Goal: Transaction & Acquisition: Purchase product/service

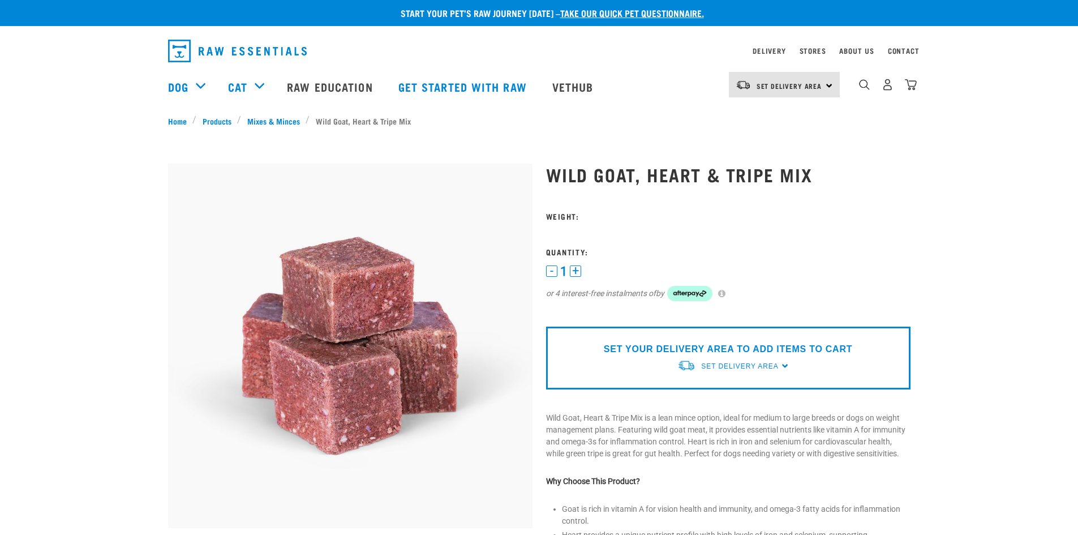
scroll to position [3, 0]
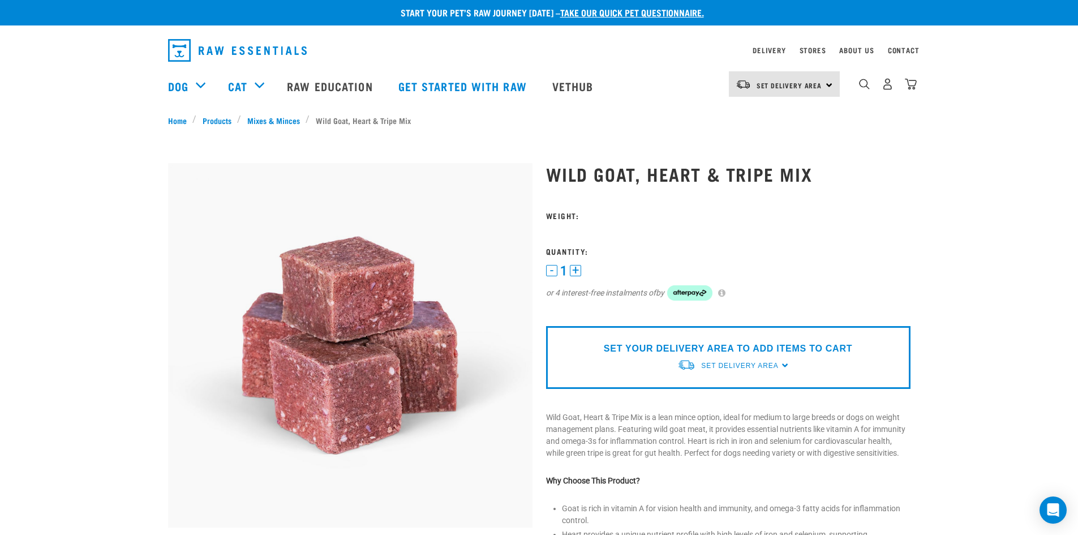
click at [728, 374] on div "Set Delivery Area" at bounding box center [739, 365] width 77 height 20
click at [715, 388] on link "[GEOGRAPHIC_DATA]" at bounding box center [733, 392] width 113 height 19
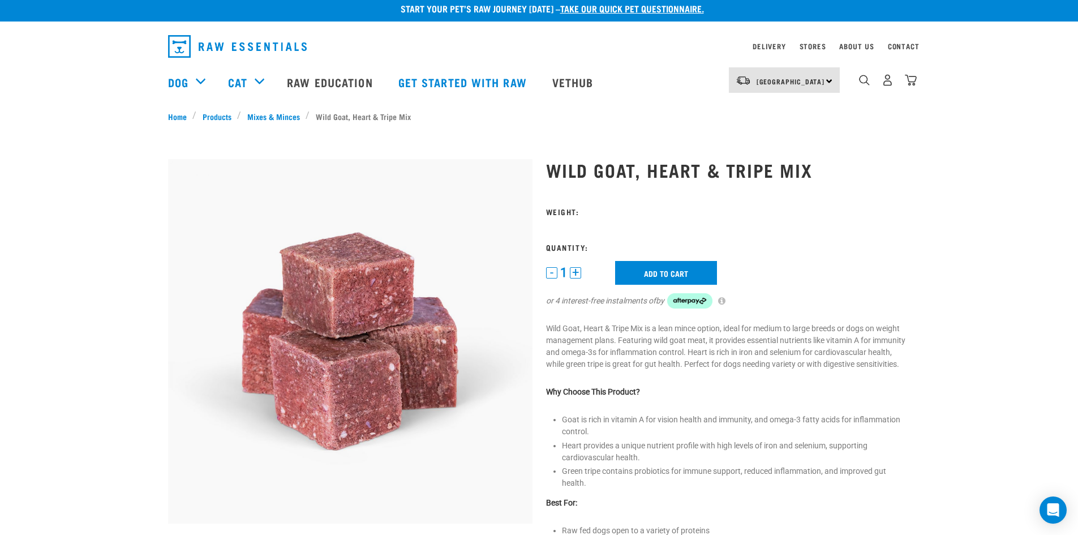
scroll to position [7, 0]
click at [213, 117] on link "Products" at bounding box center [216, 116] width 41 height 12
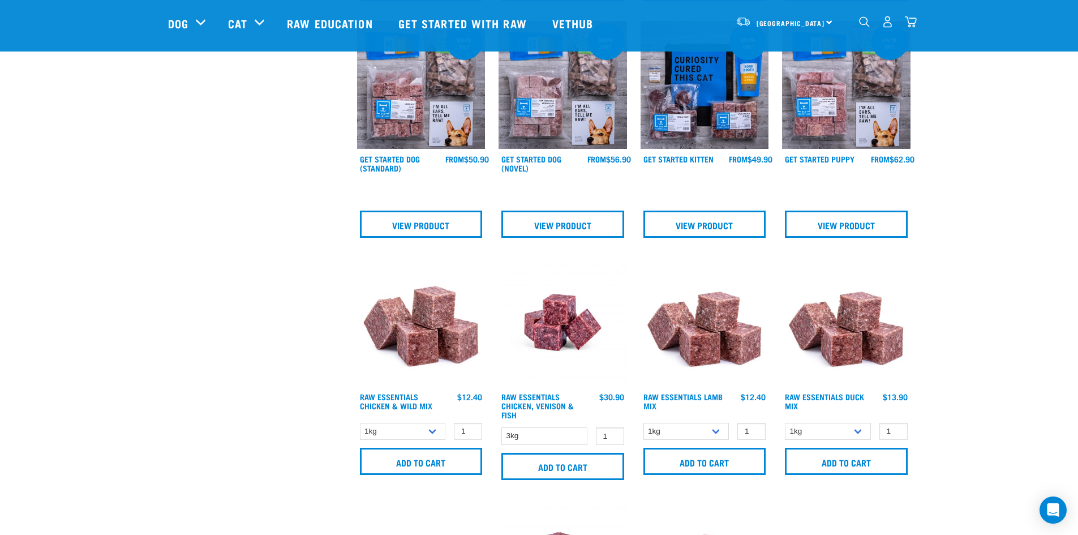
scroll to position [773, 0]
click at [434, 426] on select "1kg 3kg Bulk (10kg)" at bounding box center [403, 431] width 86 height 18
select select "14881"
click at [360, 422] on select "1kg 3kg Bulk (10kg)" at bounding box center [403, 431] width 86 height 18
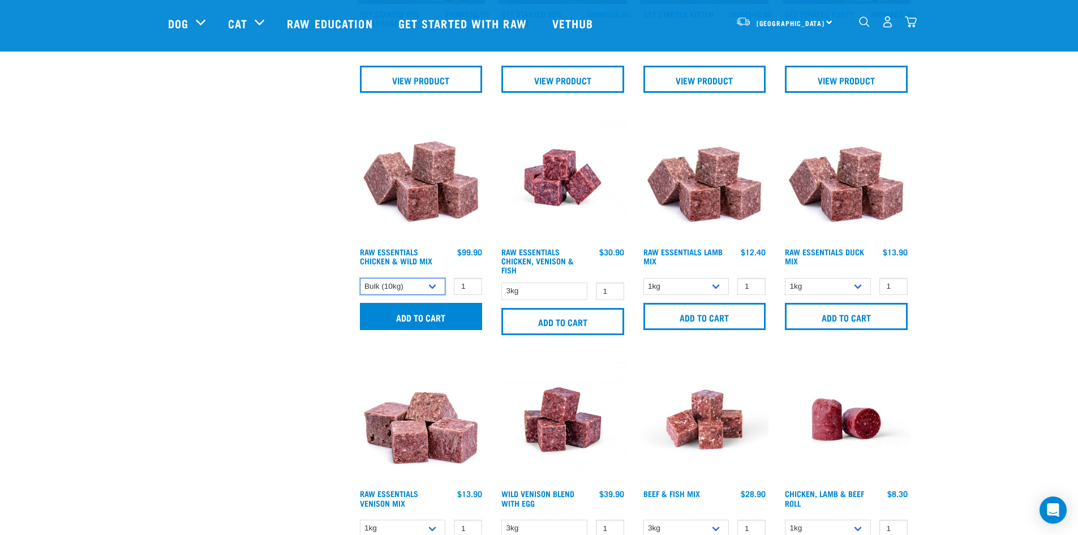
scroll to position [918, 0]
click at [440, 311] on input "Add to cart" at bounding box center [421, 315] width 123 height 27
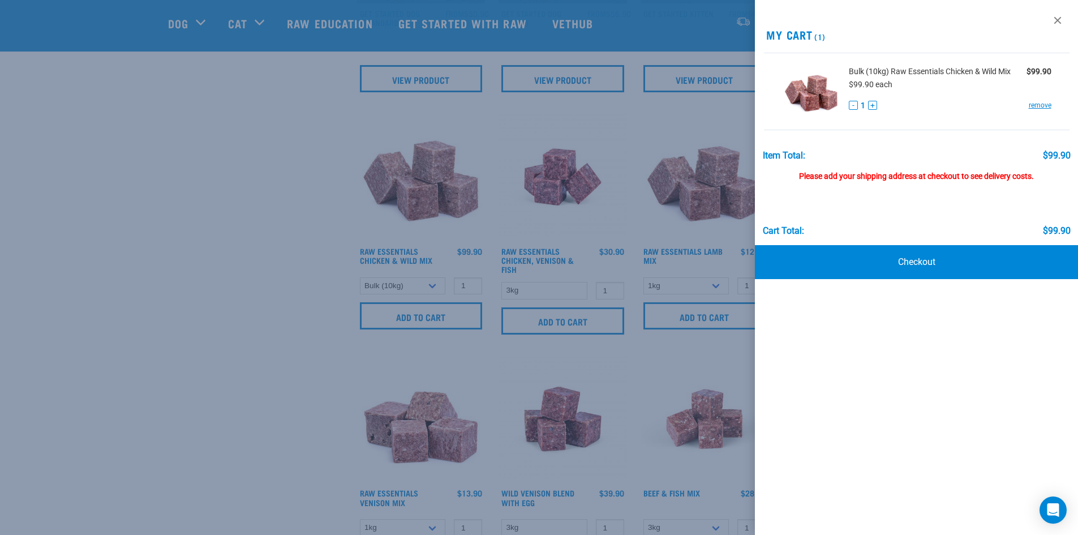
click at [203, 335] on div at bounding box center [539, 267] width 1078 height 535
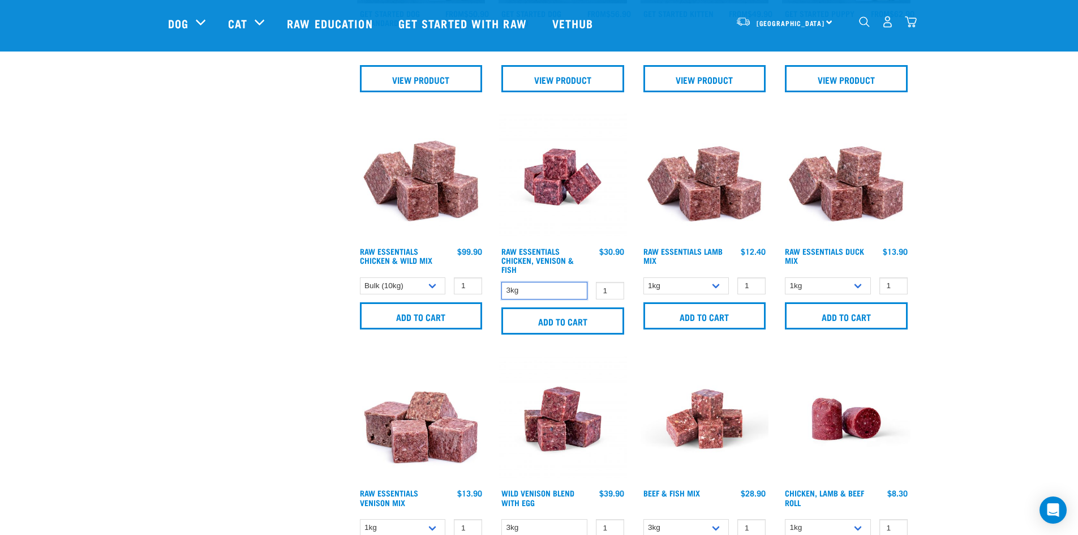
click at [581, 293] on select "3kg" at bounding box center [544, 291] width 86 height 18
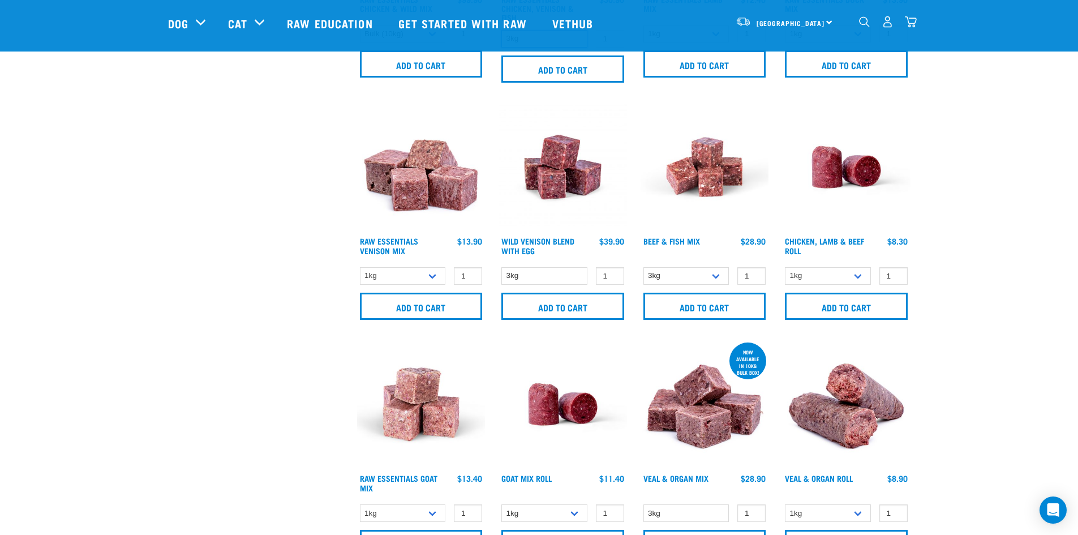
scroll to position [1170, 0]
click at [715, 274] on select "3kg Bulk (10kg)" at bounding box center [687, 276] width 86 height 18
select select "435759"
click at [644, 267] on select "3kg Bulk (10kg)" at bounding box center [687, 276] width 86 height 18
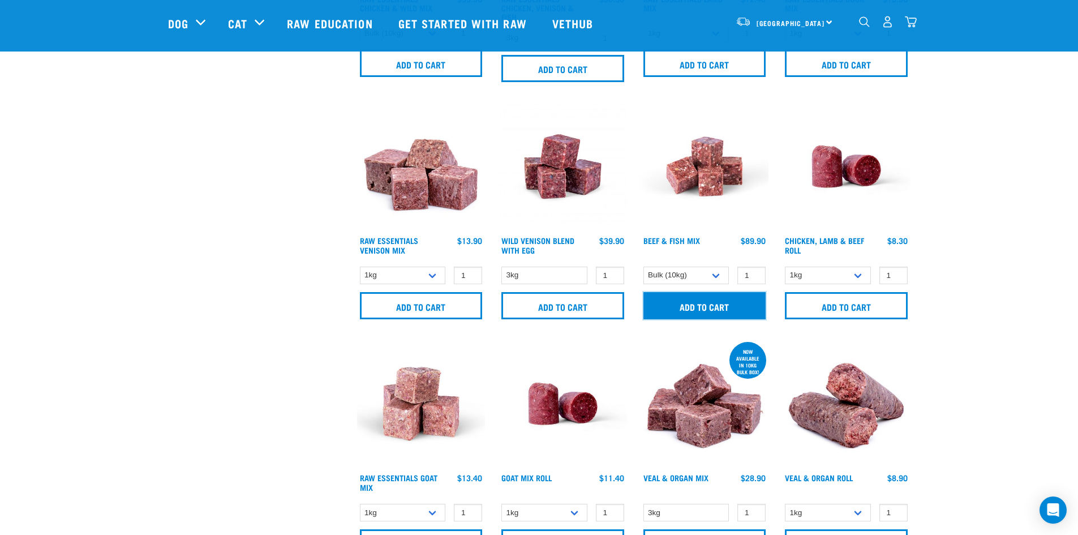
click at [679, 307] on input "Add to cart" at bounding box center [705, 305] width 123 height 27
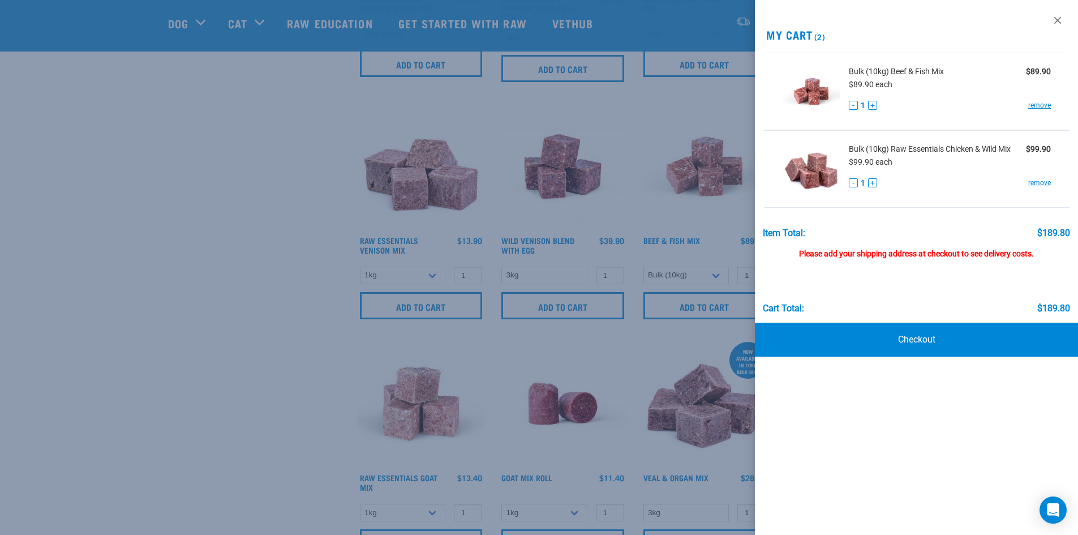
click at [196, 258] on div at bounding box center [539, 267] width 1078 height 535
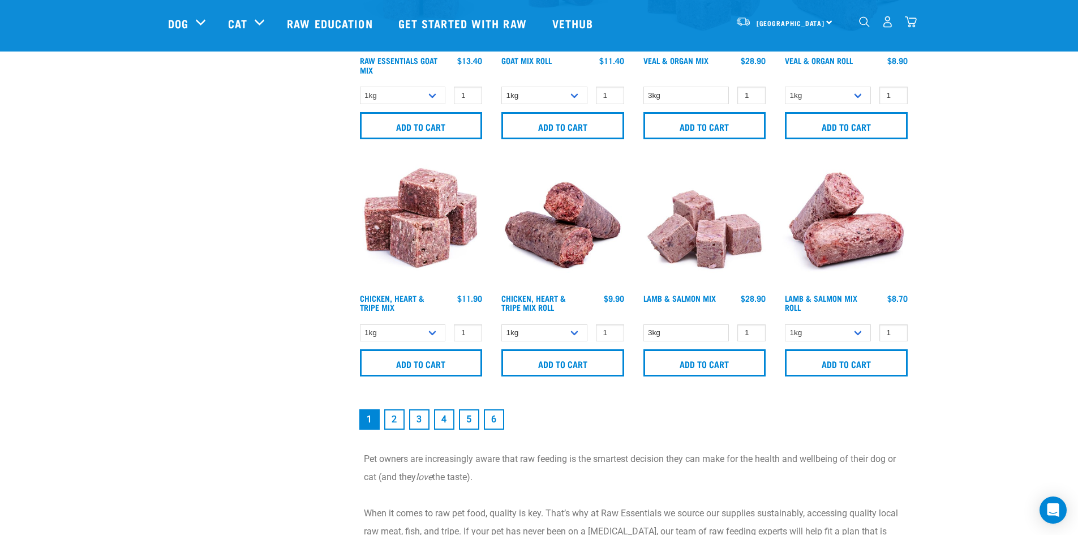
scroll to position [1588, 0]
click at [862, 332] on select "1kg Bulk (10kg)" at bounding box center [828, 333] width 86 height 18
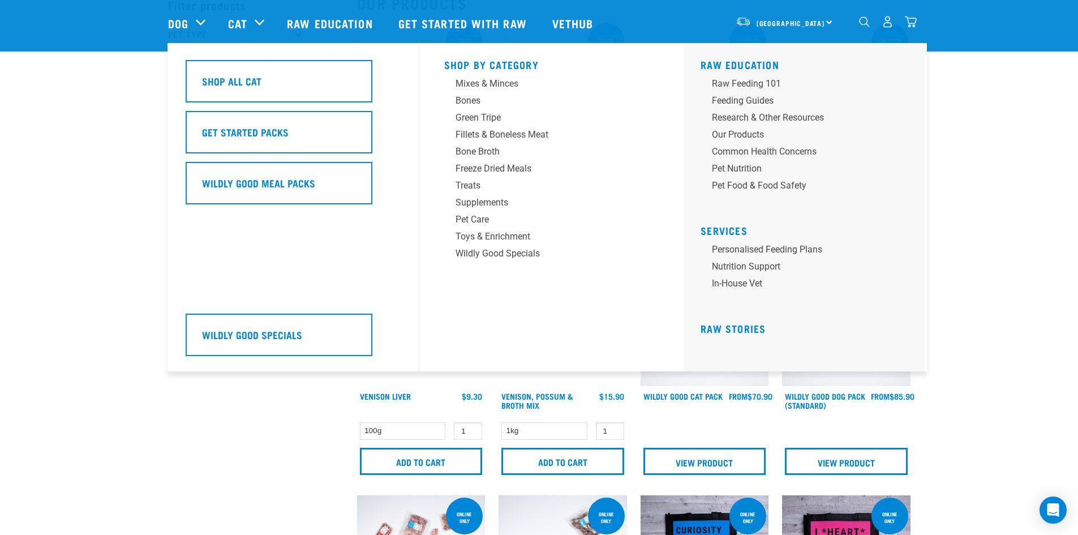
scroll to position [0, 0]
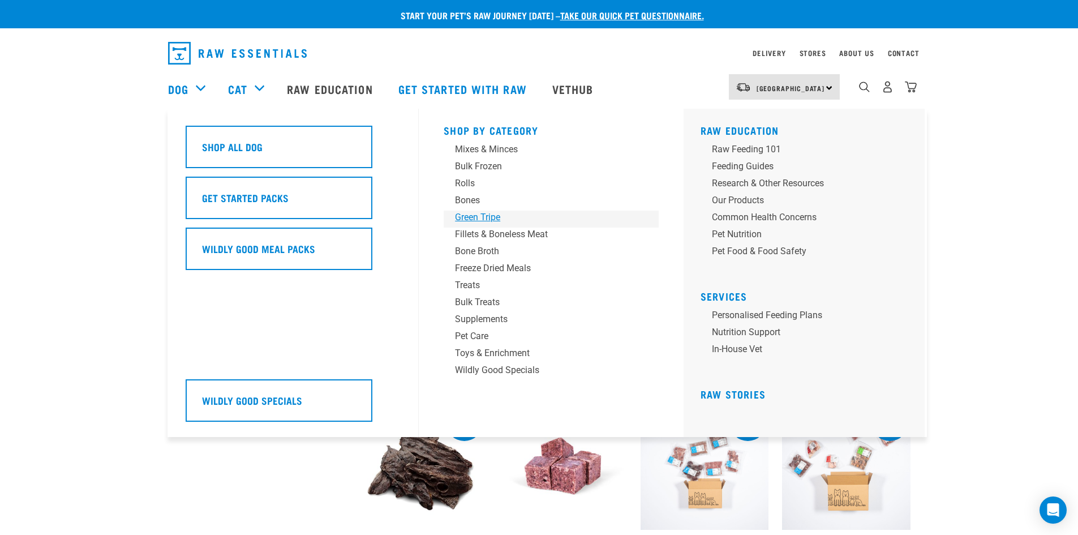
click at [495, 212] on div "Green Tripe" at bounding box center [543, 218] width 177 height 14
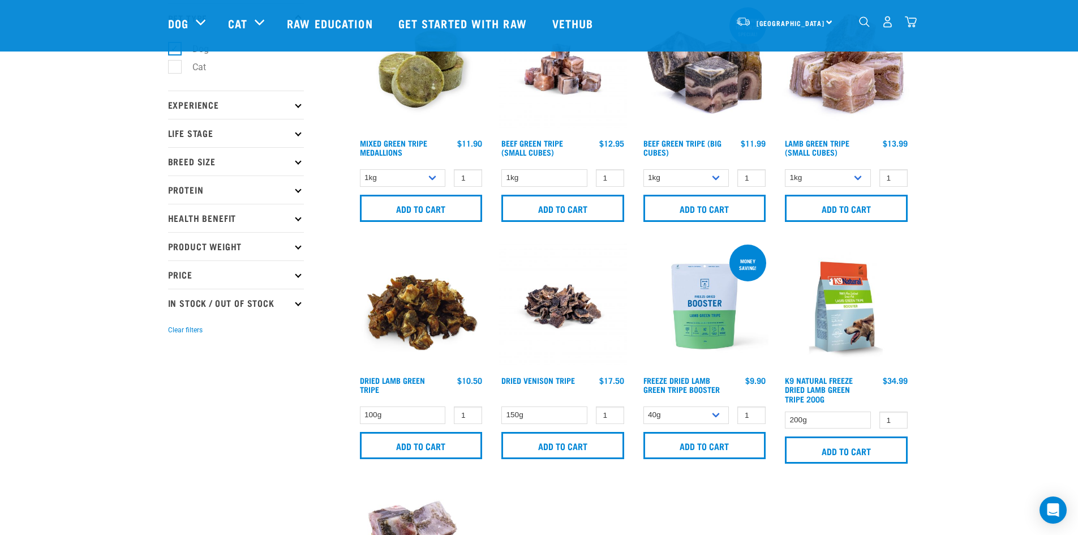
scroll to position [77, 0]
click at [582, 175] on select "1kg" at bounding box center [544, 178] width 86 height 18
click at [676, 180] on select "1kg 3kg Bulk (10kg)" at bounding box center [687, 178] width 86 height 18
click at [428, 180] on select "1kg 3kg" at bounding box center [403, 178] width 86 height 18
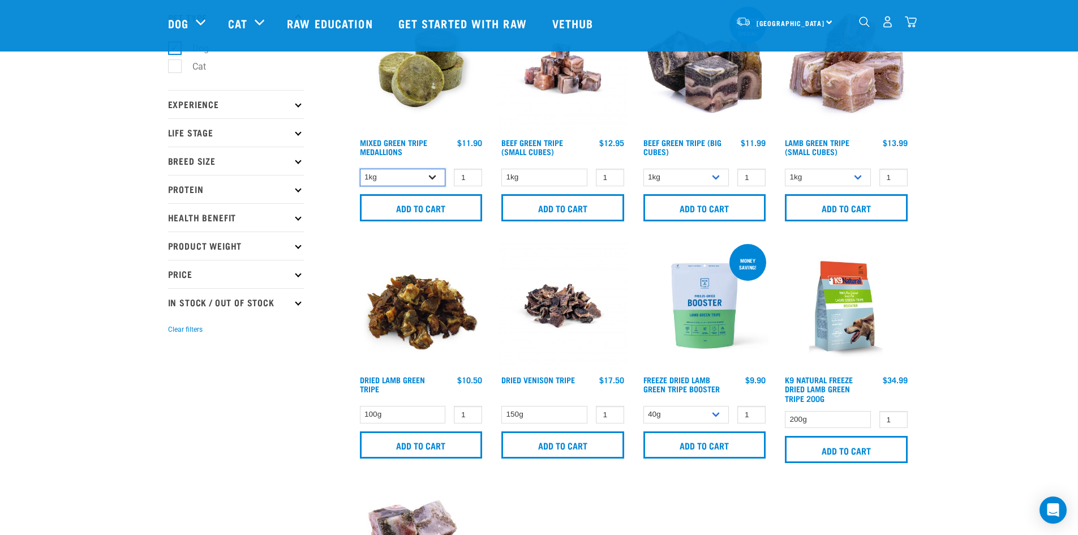
select select "656871"
click at [360, 169] on select "1kg 3kg" at bounding box center [403, 178] width 86 height 18
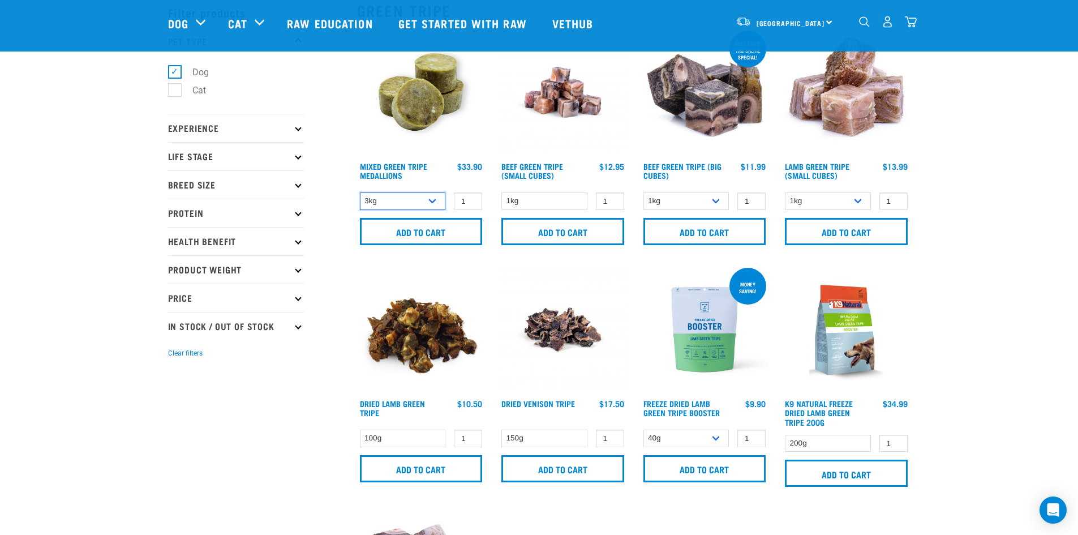
scroll to position [54, 0]
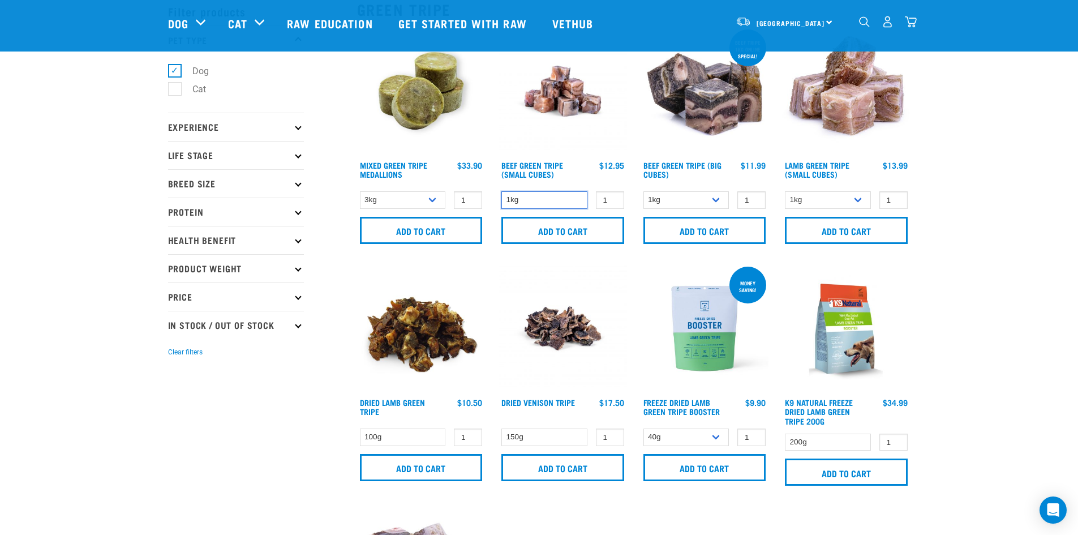
click at [569, 199] on select "1kg" at bounding box center [544, 200] width 86 height 18
click at [722, 203] on select "1kg 3kg Bulk (10kg)" at bounding box center [687, 200] width 86 height 18
select select "346"
click at [644, 191] on select "1kg 3kg Bulk (10kg)" at bounding box center [687, 200] width 86 height 18
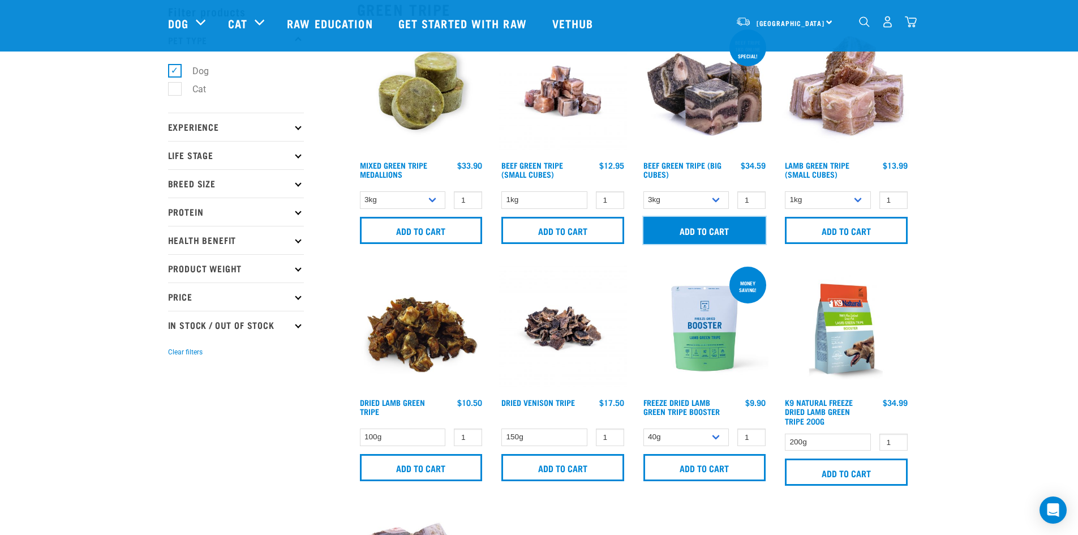
click at [708, 234] on input "Add to cart" at bounding box center [705, 230] width 123 height 27
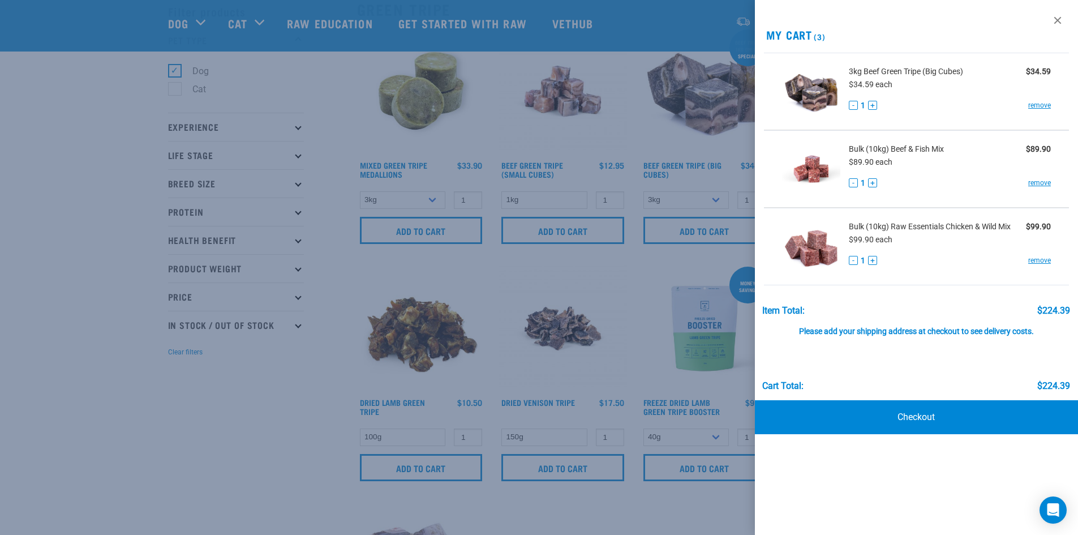
drag, startPoint x: 205, startPoint y: 411, endPoint x: 154, endPoint y: 423, distance: 52.9
click at [154, 423] on div at bounding box center [539, 267] width 1078 height 535
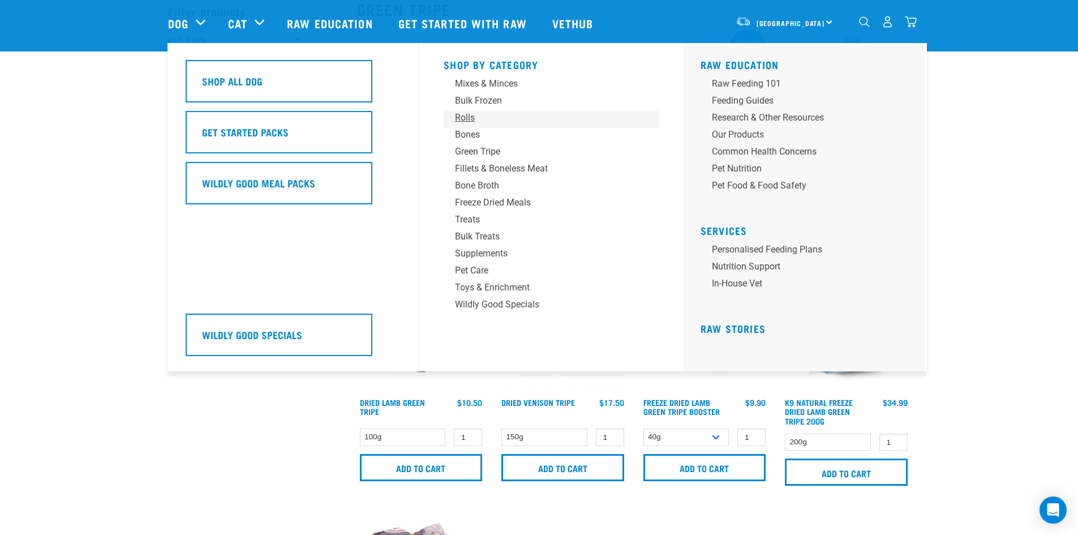
click at [469, 117] on div "Rolls" at bounding box center [543, 118] width 177 height 14
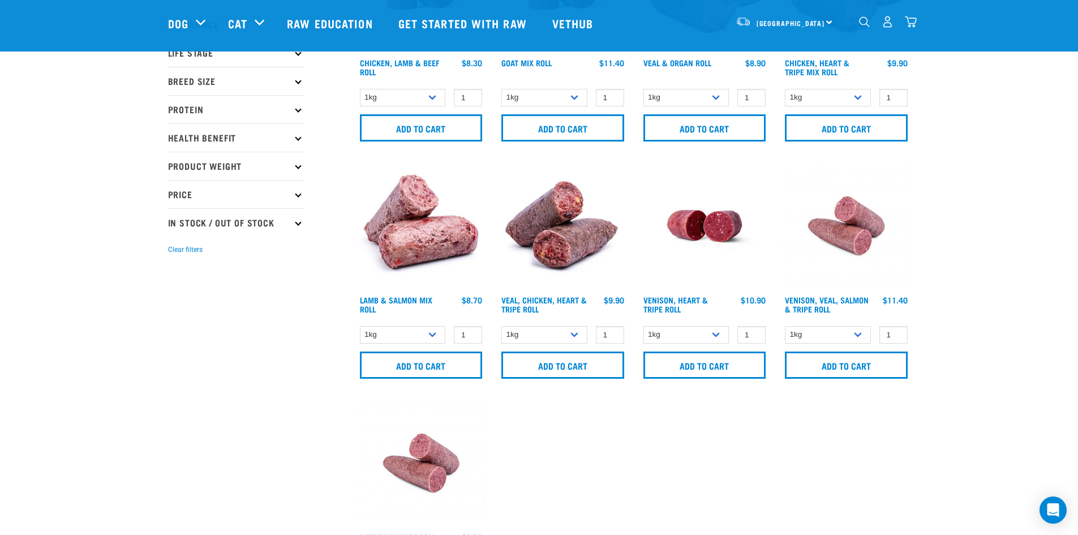
scroll to position [157, 0]
click at [578, 336] on select "1kg Bulk (10kg)" at bounding box center [544, 335] width 86 height 18
select select "176976"
click at [501, 326] on select "1kg Bulk (10kg)" at bounding box center [544, 335] width 86 height 18
click at [557, 362] on input "Add to cart" at bounding box center [562, 364] width 123 height 27
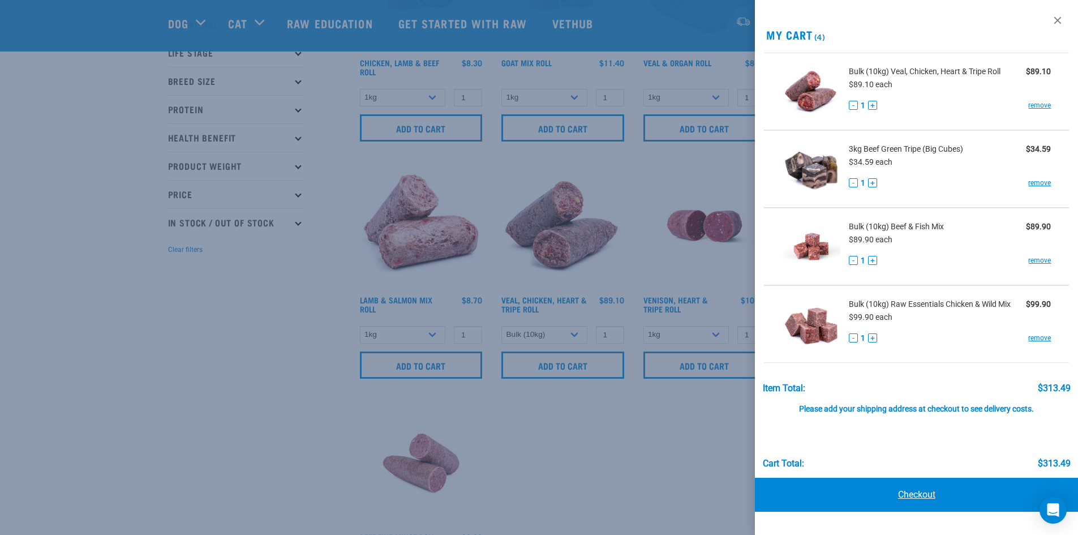
click at [897, 492] on link "Checkout" at bounding box center [917, 495] width 324 height 34
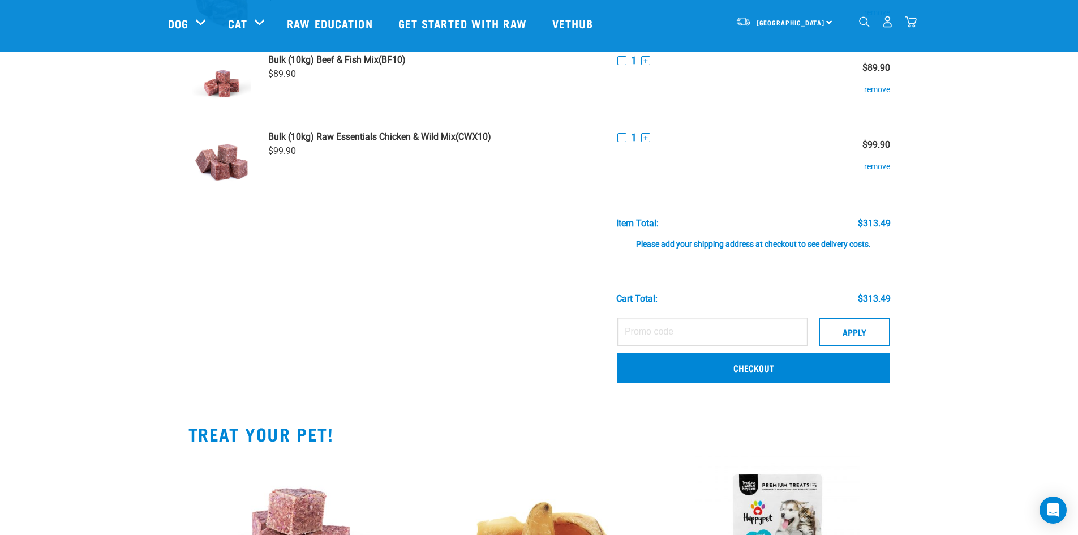
scroll to position [207, 0]
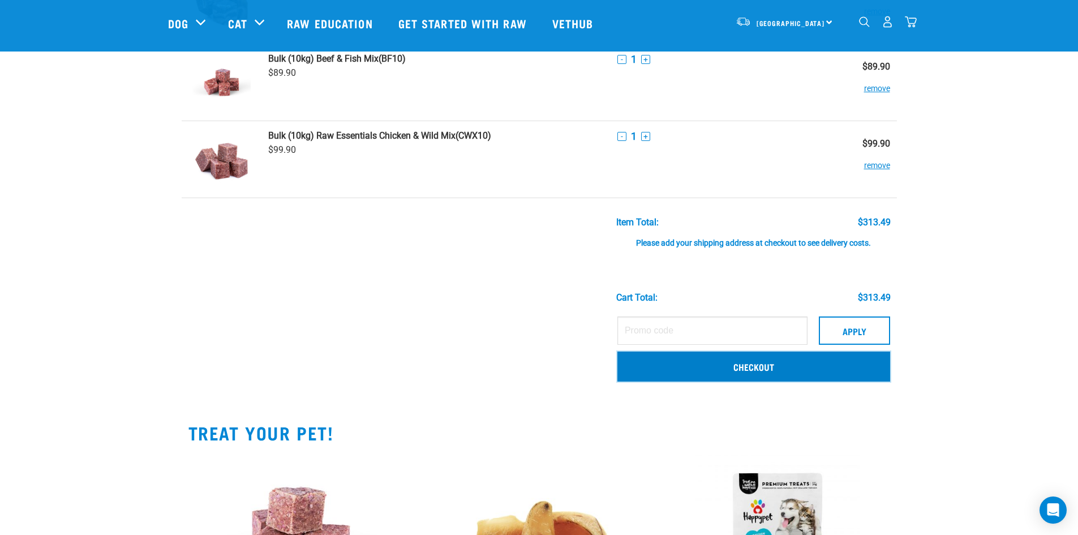
click at [777, 367] on link "Checkout" at bounding box center [753, 365] width 273 height 29
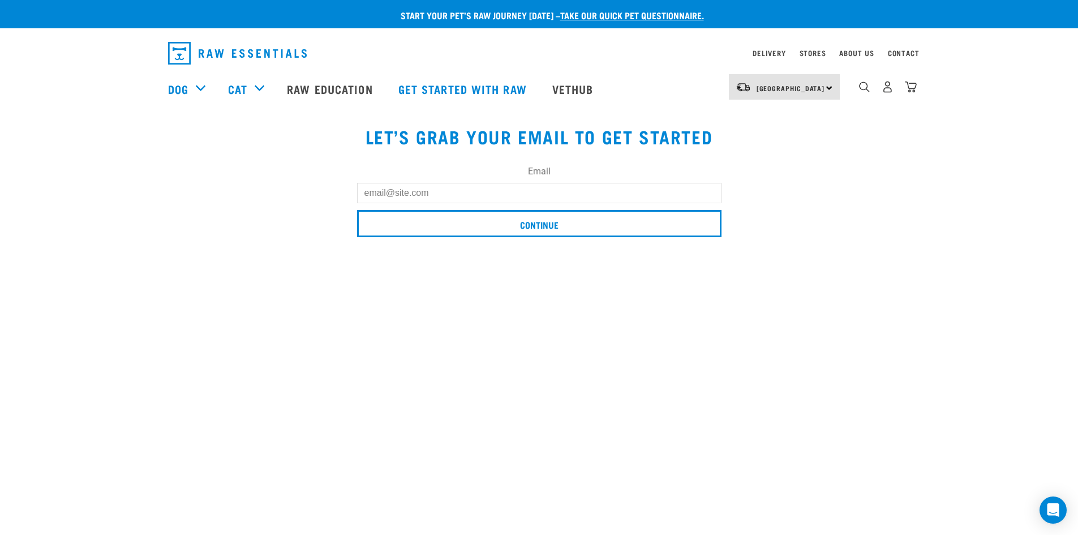
click at [582, 192] on input "Email" at bounding box center [539, 193] width 364 height 20
type input "[PERSON_NAME][EMAIL_ADDRESS][PERSON_NAME][DOMAIN_NAME]"
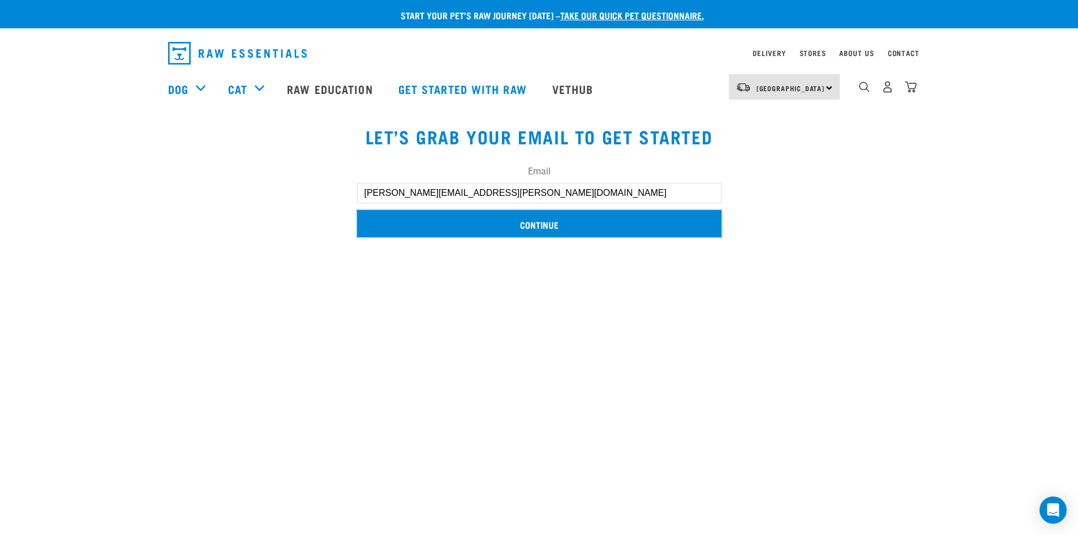
click at [527, 234] on input "Continue" at bounding box center [539, 223] width 364 height 27
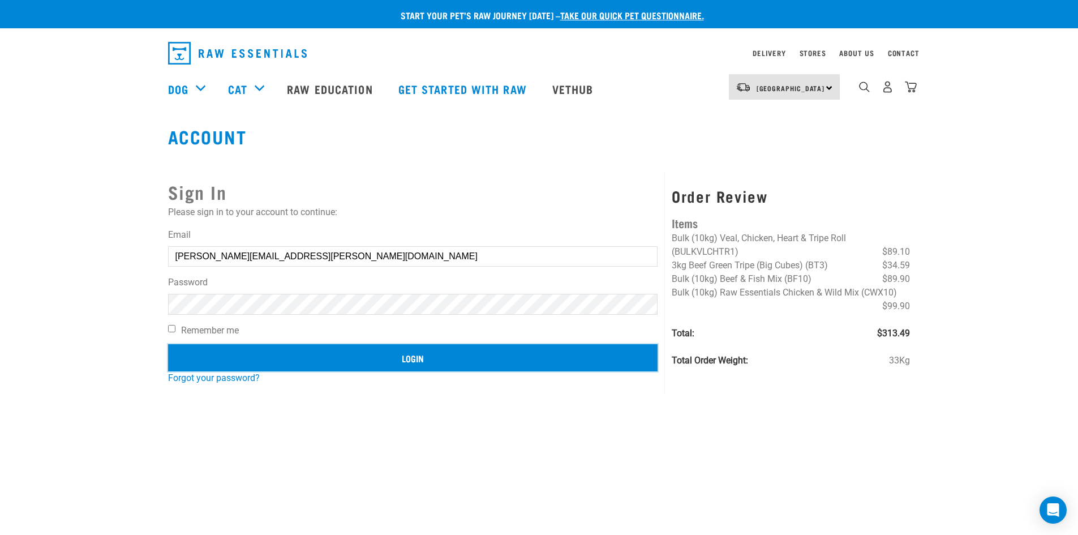
click at [428, 355] on input "Login" at bounding box center [413, 357] width 490 height 27
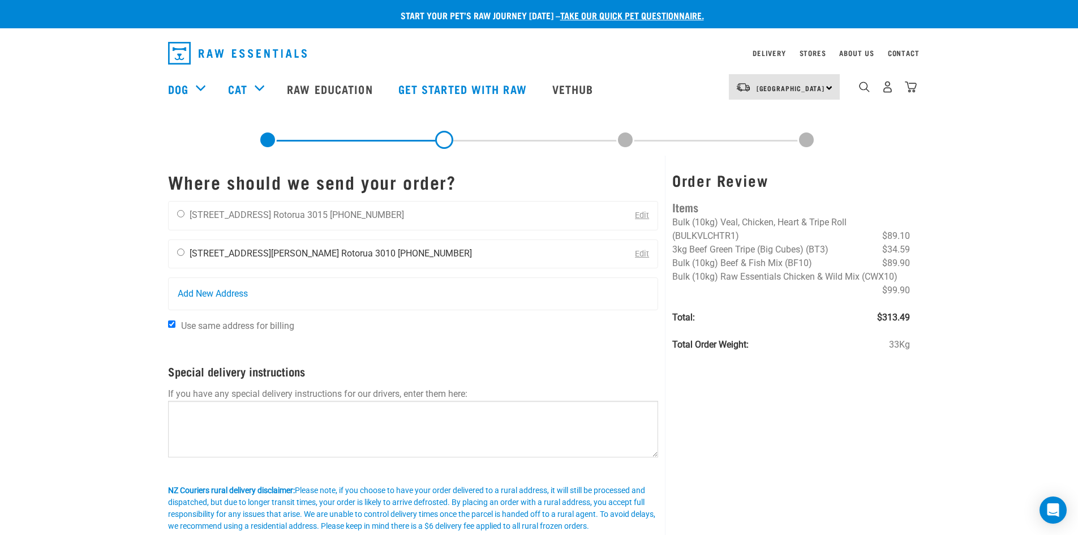
click at [398, 254] on li "[PHONE_NUMBER]" at bounding box center [435, 253] width 74 height 11
click at [178, 254] on input "radio" at bounding box center [180, 251] width 7 height 7
radio input "true"
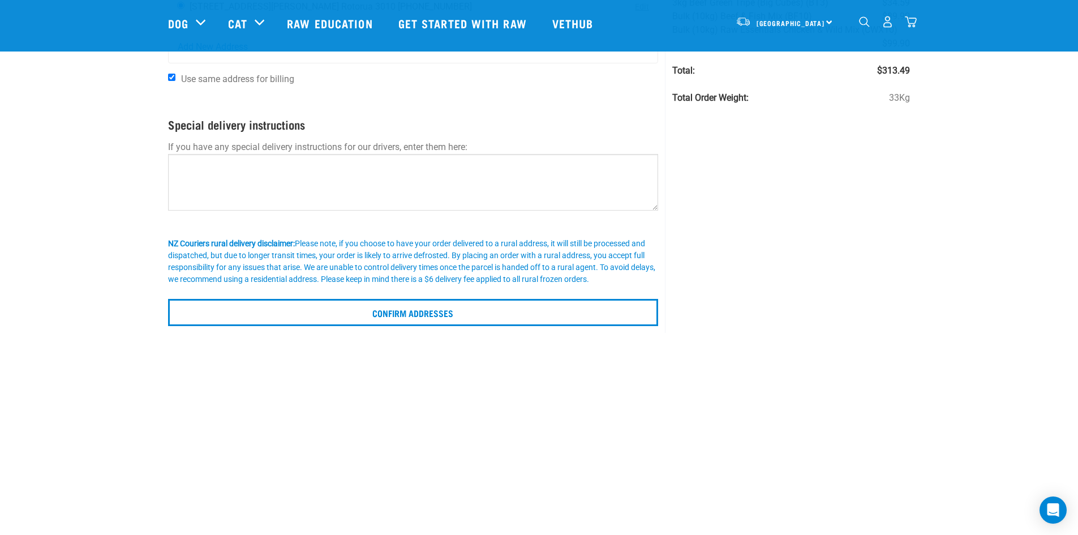
scroll to position [164, 0]
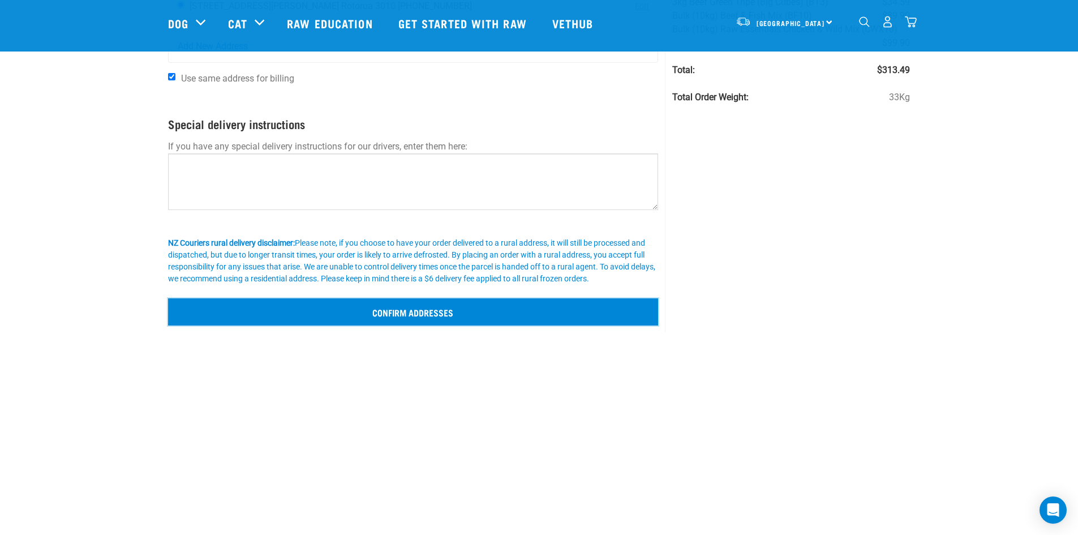
click at [403, 316] on input "Confirm addresses" at bounding box center [413, 311] width 491 height 27
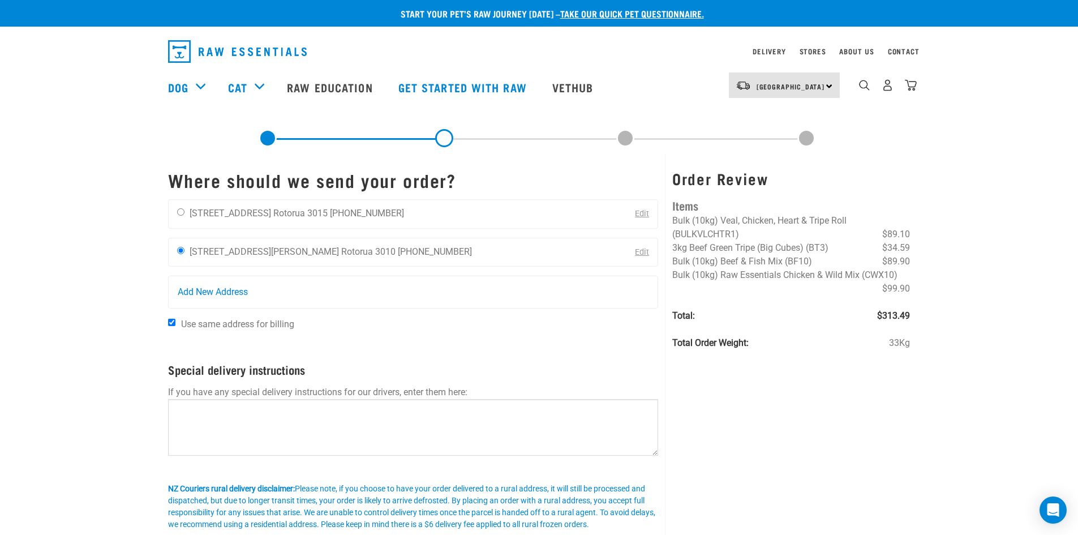
scroll to position [1, 0]
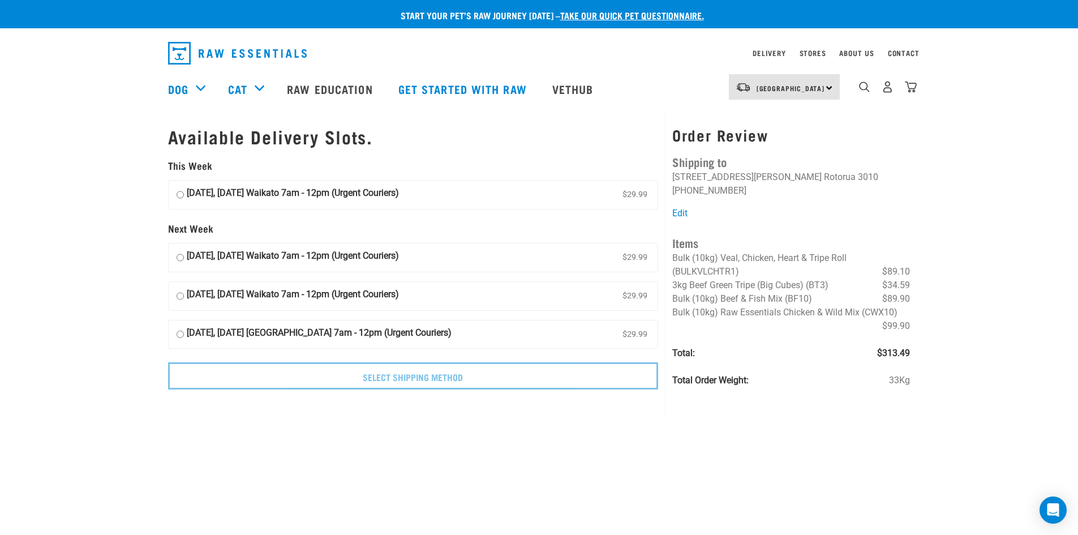
click at [315, 190] on strong "17 October, Friday Waikato 7am - 12pm (Urgent Couriers)" at bounding box center [293, 194] width 212 height 17
click at [184, 190] on input "17 October, Friday Waikato 7am - 12pm (Urgent Couriers) $29.99" at bounding box center [180, 194] width 7 height 17
radio input "true"
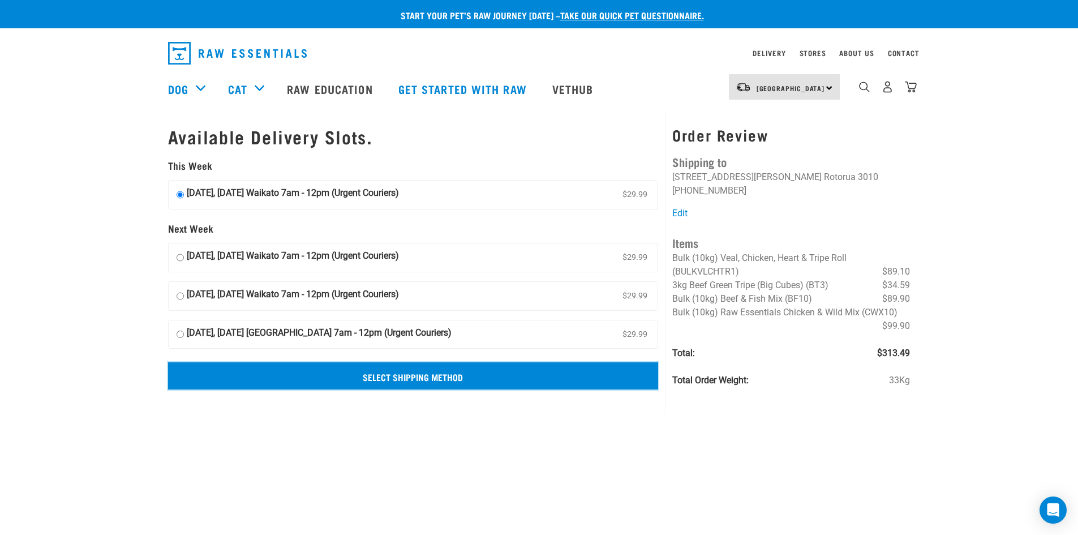
click at [348, 375] on input "Select Shipping Method" at bounding box center [413, 375] width 491 height 27
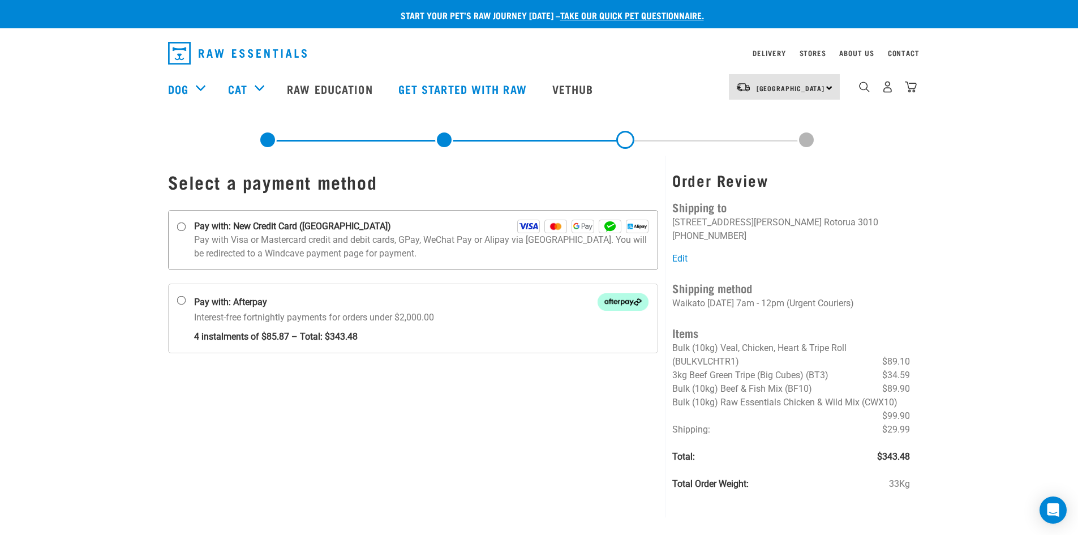
click at [185, 229] on input "Pay with: New Credit Card ([GEOGRAPHIC_DATA])" at bounding box center [181, 226] width 9 height 9
radio input "true"
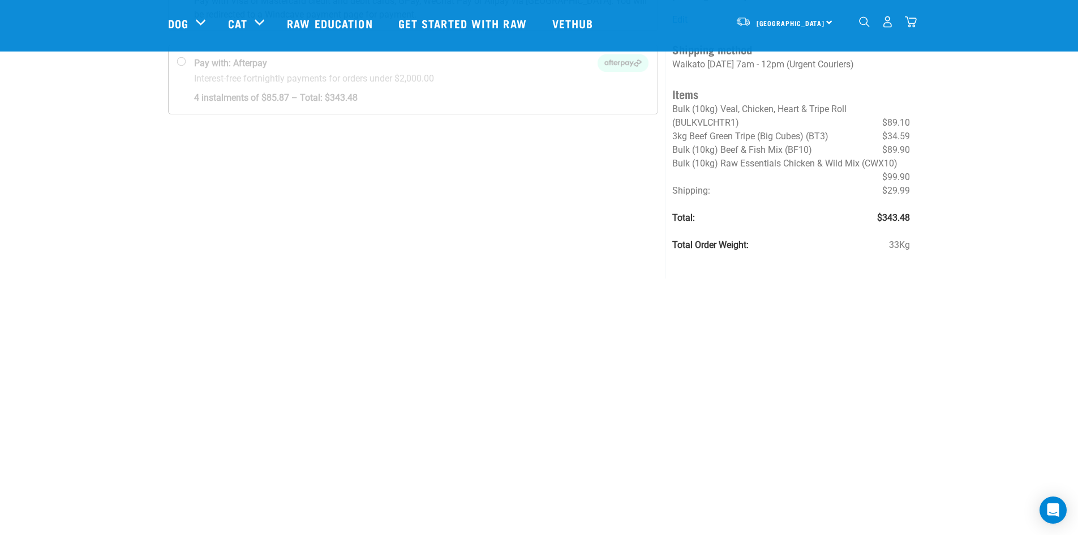
scroll to position [98, 0]
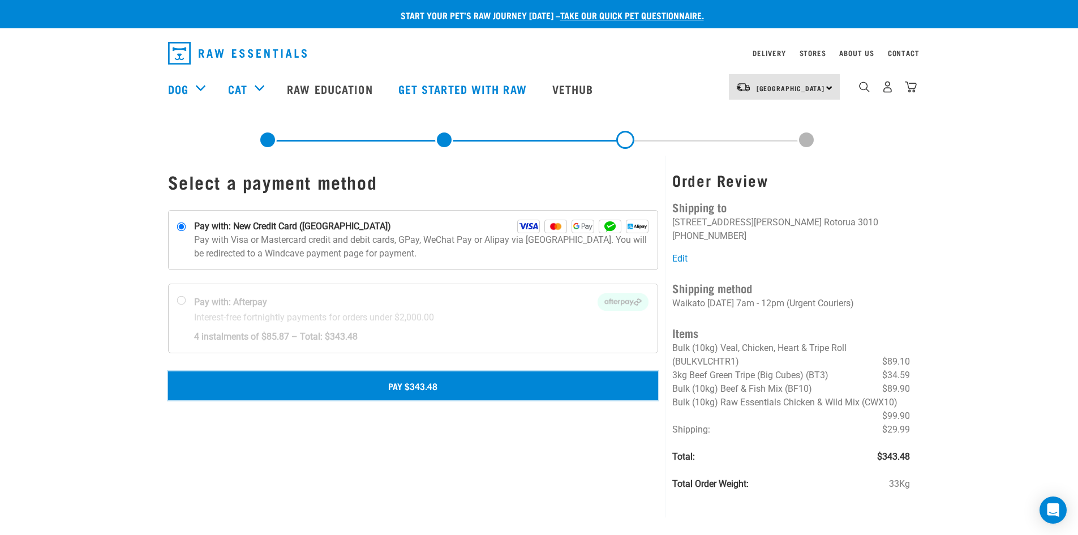
click at [414, 393] on button "Pay $343.48" at bounding box center [413, 385] width 491 height 28
